Goal: Information Seeking & Learning: Learn about a topic

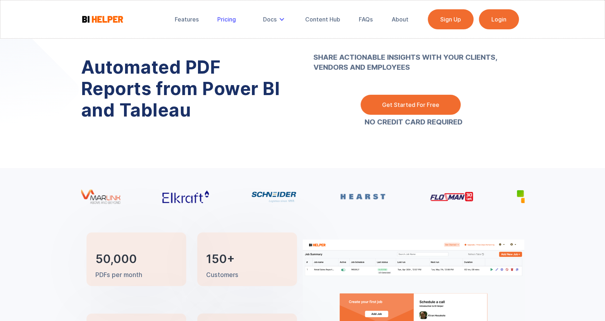
click at [234, 17] on div "Pricing" at bounding box center [226, 19] width 19 height 7
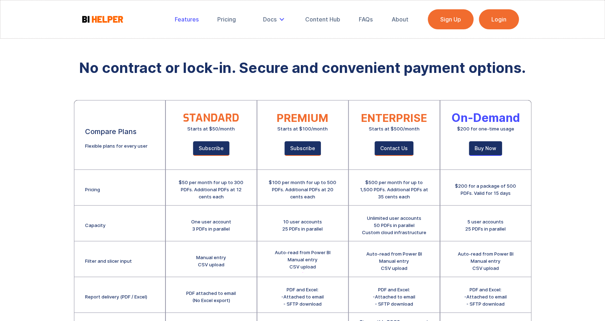
click at [188, 18] on div "Features" at bounding box center [187, 19] width 24 height 7
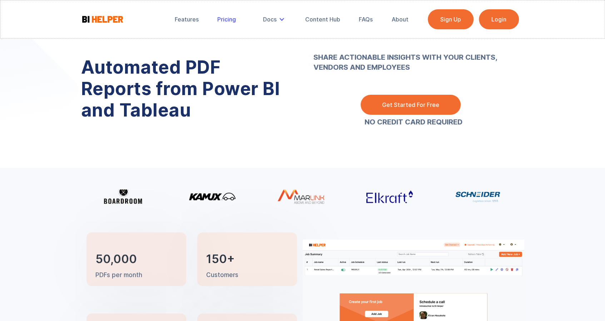
click at [229, 15] on link "Pricing" at bounding box center [226, 19] width 29 height 16
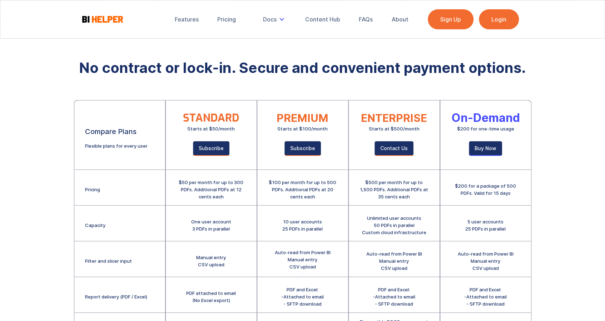
click at [201, 189] on div "$50 per month for up to 300 PDFs. Additional PDFs at 12 cents each" at bounding box center [210, 189] width 69 height 21
click at [359, 20] on div "FAQs" at bounding box center [366, 19] width 14 height 7
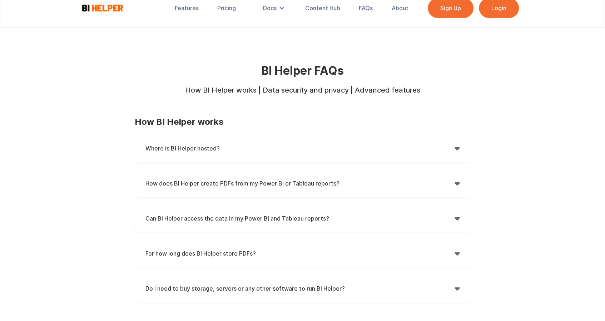
click at [286, 141] on div "Where is BI Helper hosted?  BI Helper is hosted on Amazon Web Services (AWS) i…" at bounding box center [303, 148] width 336 height 28
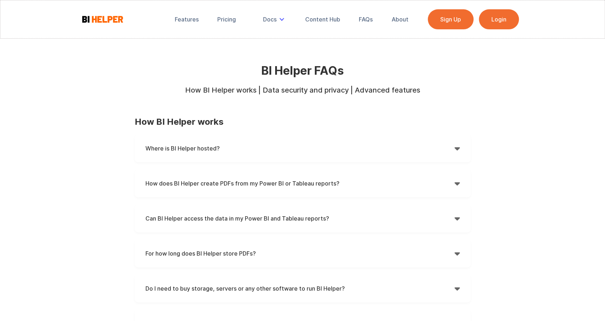
click at [279, 179] on h4 "How does BI Helper create PDFs from my Power BI or Tableau reports?" at bounding box center [299, 183] width 309 height 11
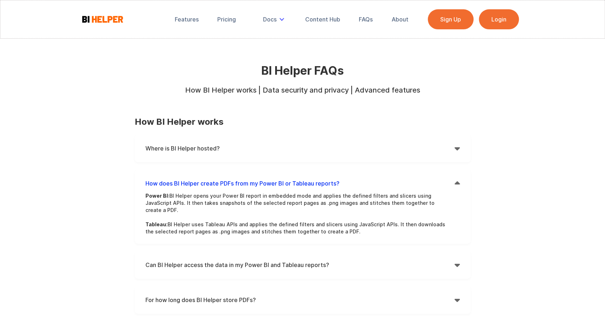
click at [279, 179] on h4 "How does BI Helper create PDFs from my Power BI or Tableau reports?" at bounding box center [299, 183] width 309 height 11
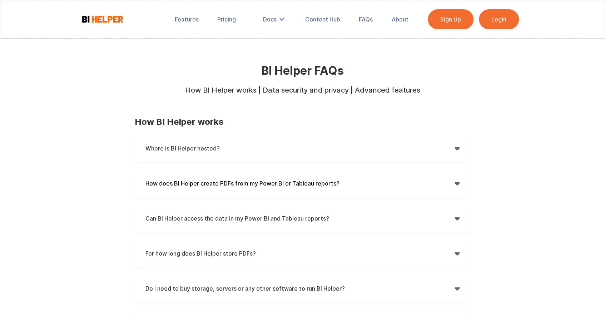
click at [279, 203] on div "Where is BI Helper hosted?  BI Helper is hosted on Amazon Web Services (AWS) i…" at bounding box center [303, 270] width 336 height 273
click at [276, 208] on div "Can BI Helper access the data in my Power BI and Tableau reports?  Power BI: W…" at bounding box center [303, 218] width 336 height 28
click at [276, 214] on h4 "Can BI Helper access the data in my Power BI and Tableau reports?" at bounding box center [299, 218] width 309 height 11
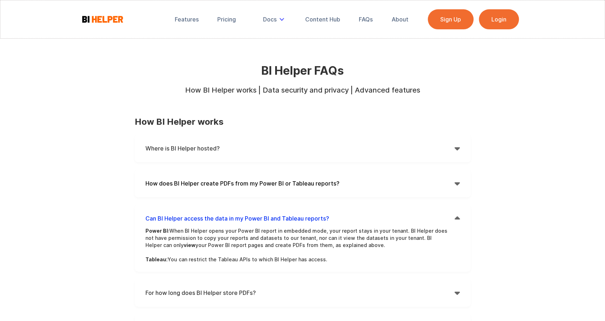
click at [276, 214] on h4 "Can BI Helper access the data in my Power BI and Tableau reports?" at bounding box center [299, 218] width 309 height 11
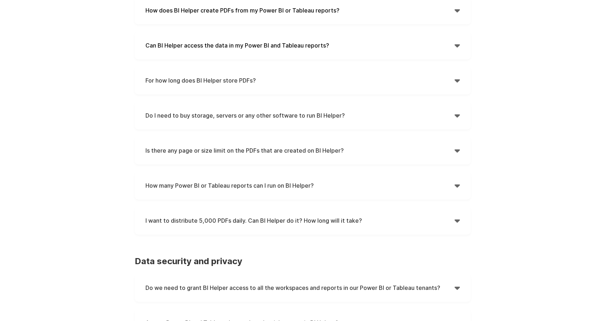
scroll to position [174, 0]
click at [271, 216] on h4 "I want to distribute 5,000 PDFs daily. Can BI Helper do it? How long will it ta…" at bounding box center [299, 219] width 309 height 11
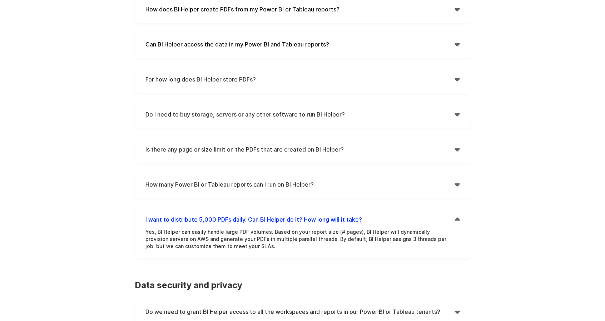
click at [274, 216] on h4 "I want to distribute 5,000 PDFs daily. Can BI Helper do it? How long will it ta…" at bounding box center [299, 219] width 309 height 11
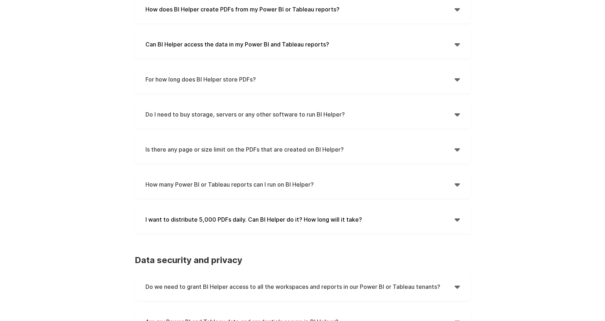
click at [293, 180] on h4 "How many Power BI or Tableau reports can I run on BI Helper?" at bounding box center [299, 184] width 309 height 11
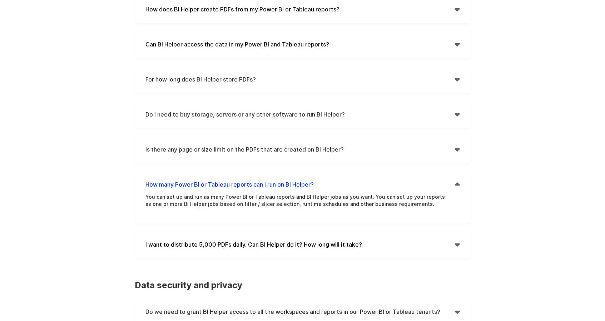
click at [293, 180] on h4 "How many Power BI or Tableau reports can I run on BI Helper?" at bounding box center [299, 184] width 309 height 11
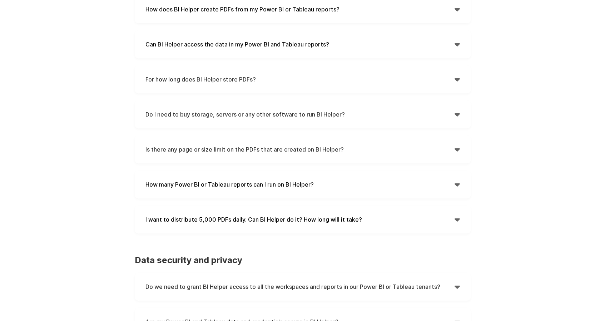
click at [306, 158] on div "Is there any page or size limit on the PDFs that are created on BI Helper?  No…" at bounding box center [303, 149] width 336 height 28
click at [307, 154] on h4 "Is there any page or size limit on the PDFs that are created on BI Helper?" at bounding box center [299, 149] width 309 height 11
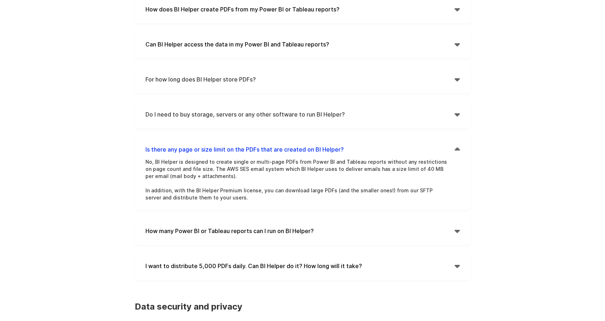
click at [306, 154] on h4 "Is there any page or size limit on the PDFs that are created on BI Helper?" at bounding box center [299, 149] width 309 height 11
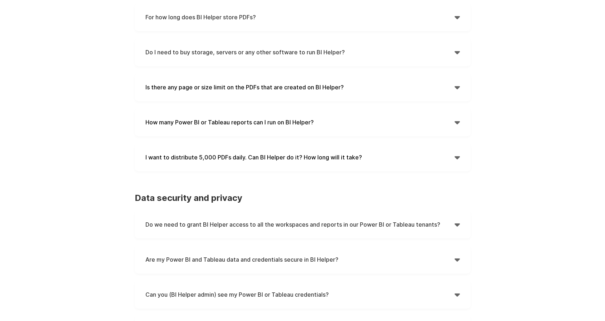
scroll to position [236, 0]
click at [291, 227] on h4 "Do we need to grant BI Helper access to all the workspaces and reports in our P…" at bounding box center [299, 224] width 309 height 11
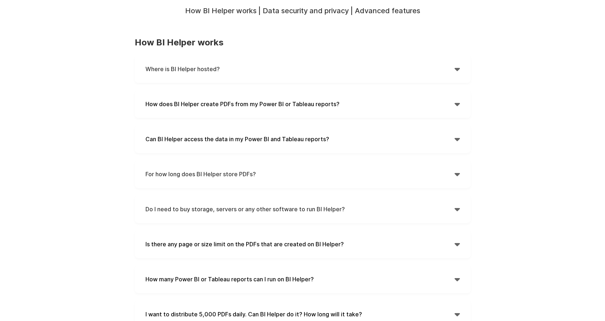
scroll to position [0, 0]
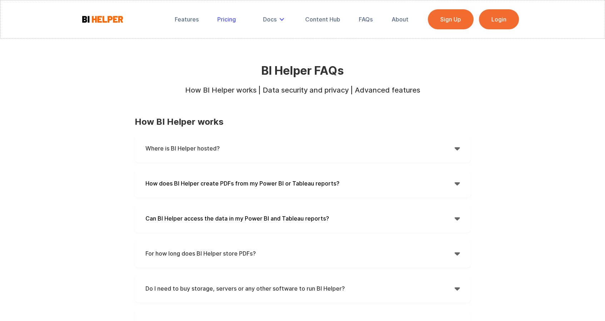
click at [217, 18] on div "Pricing" at bounding box center [226, 19] width 19 height 7
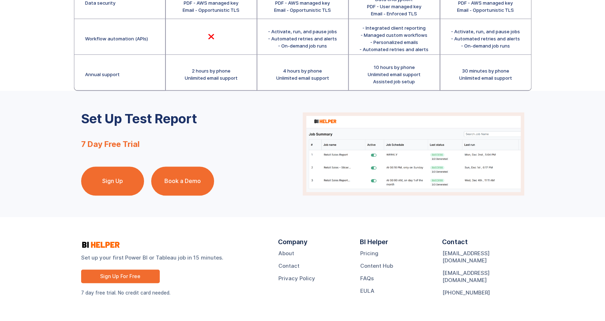
scroll to position [329, 0]
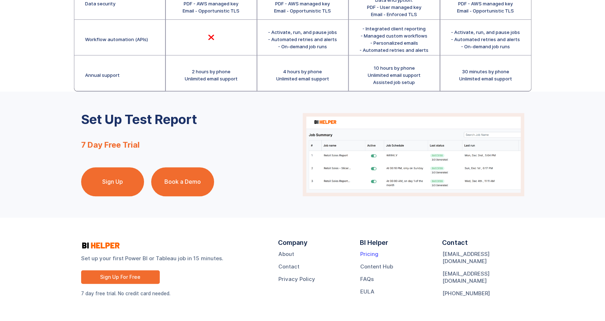
click at [369, 257] on link "Pricing" at bounding box center [369, 253] width 18 height 7
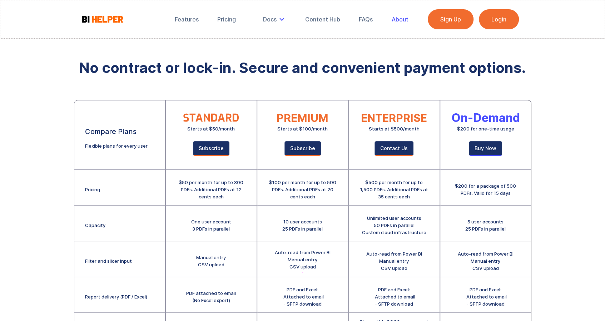
click at [391, 16] on link "About" at bounding box center [399, 19] width 27 height 16
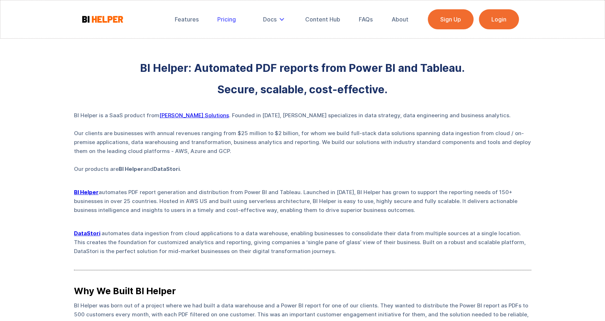
click at [225, 16] on div "Pricing" at bounding box center [226, 19] width 19 height 7
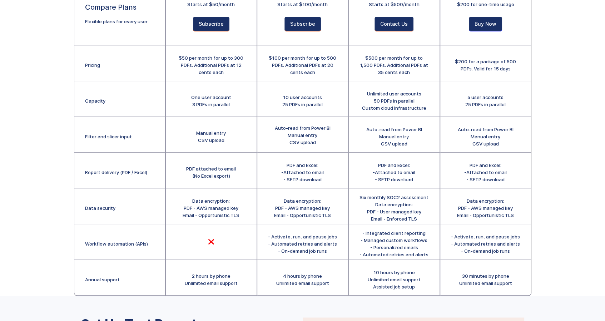
scroll to position [125, 0]
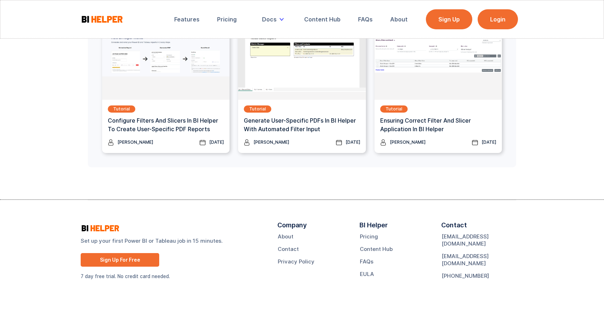
scroll to position [1931, 0]
